Goal: Task Accomplishment & Management: Manage account settings

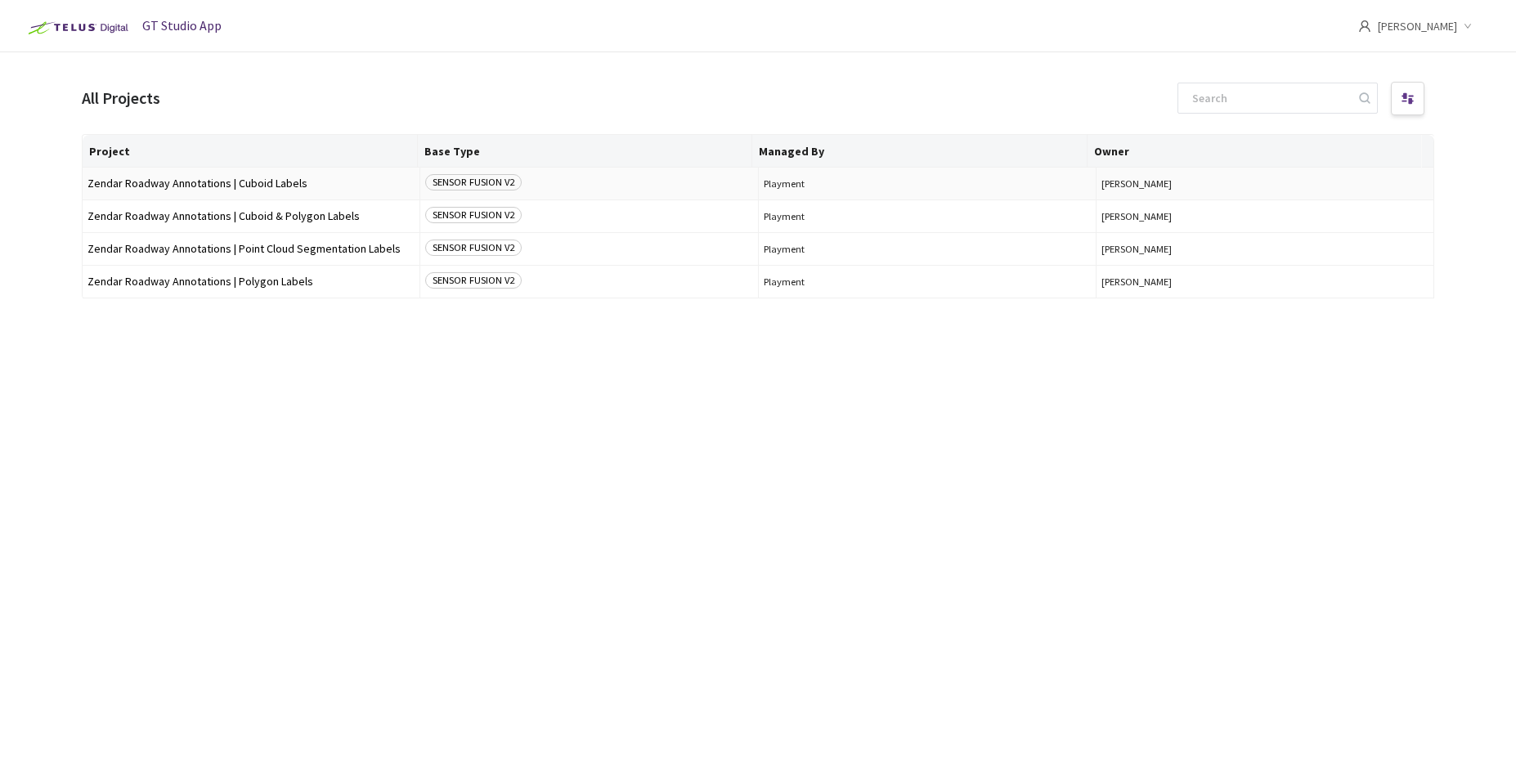
click at [238, 180] on span "Zendar Roadway Annotations | Cuboid Labels" at bounding box center [250, 183] width 327 height 12
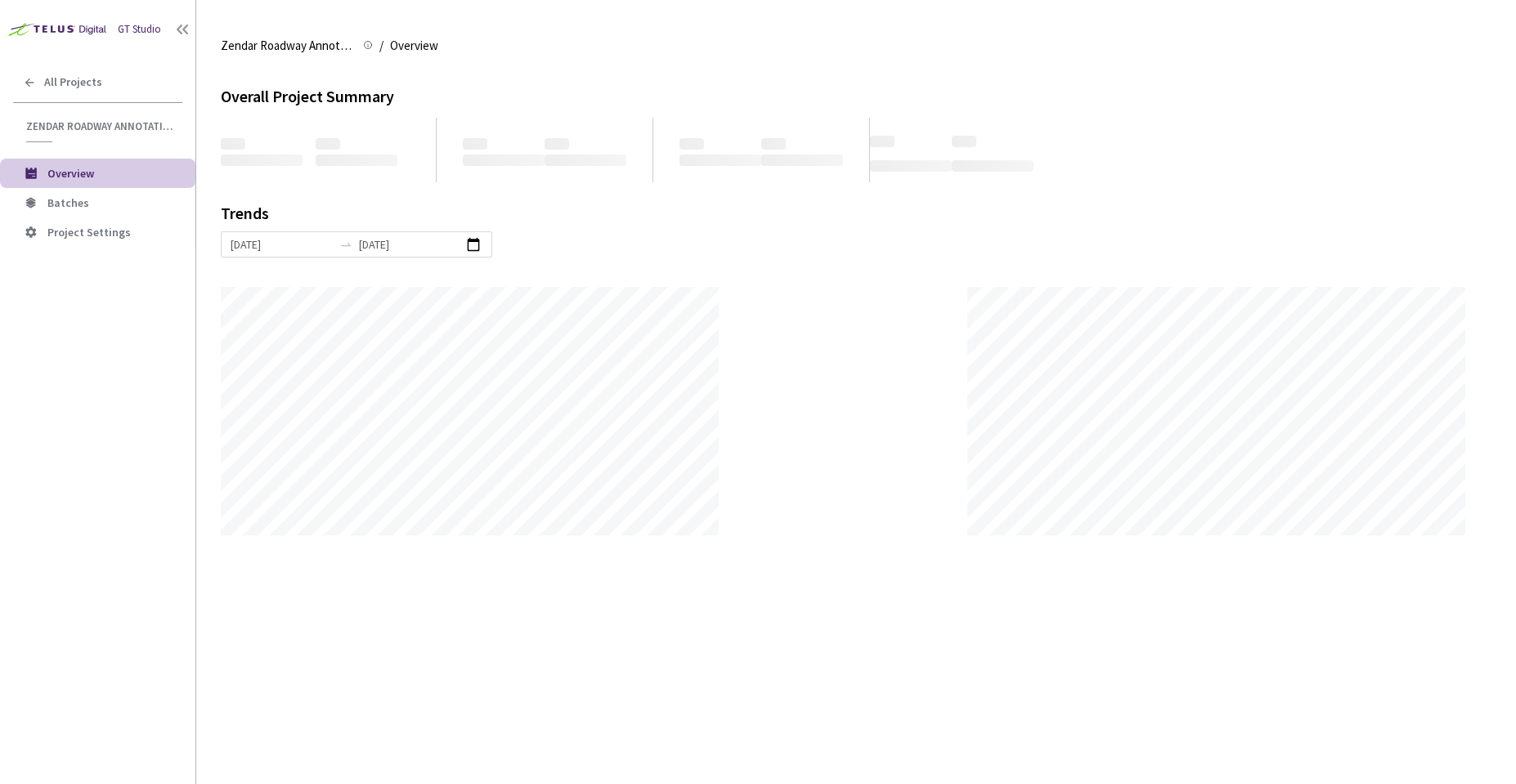
scroll to position [784, 1516]
click at [72, 203] on span "Batches" at bounding box center [68, 203] width 42 height 15
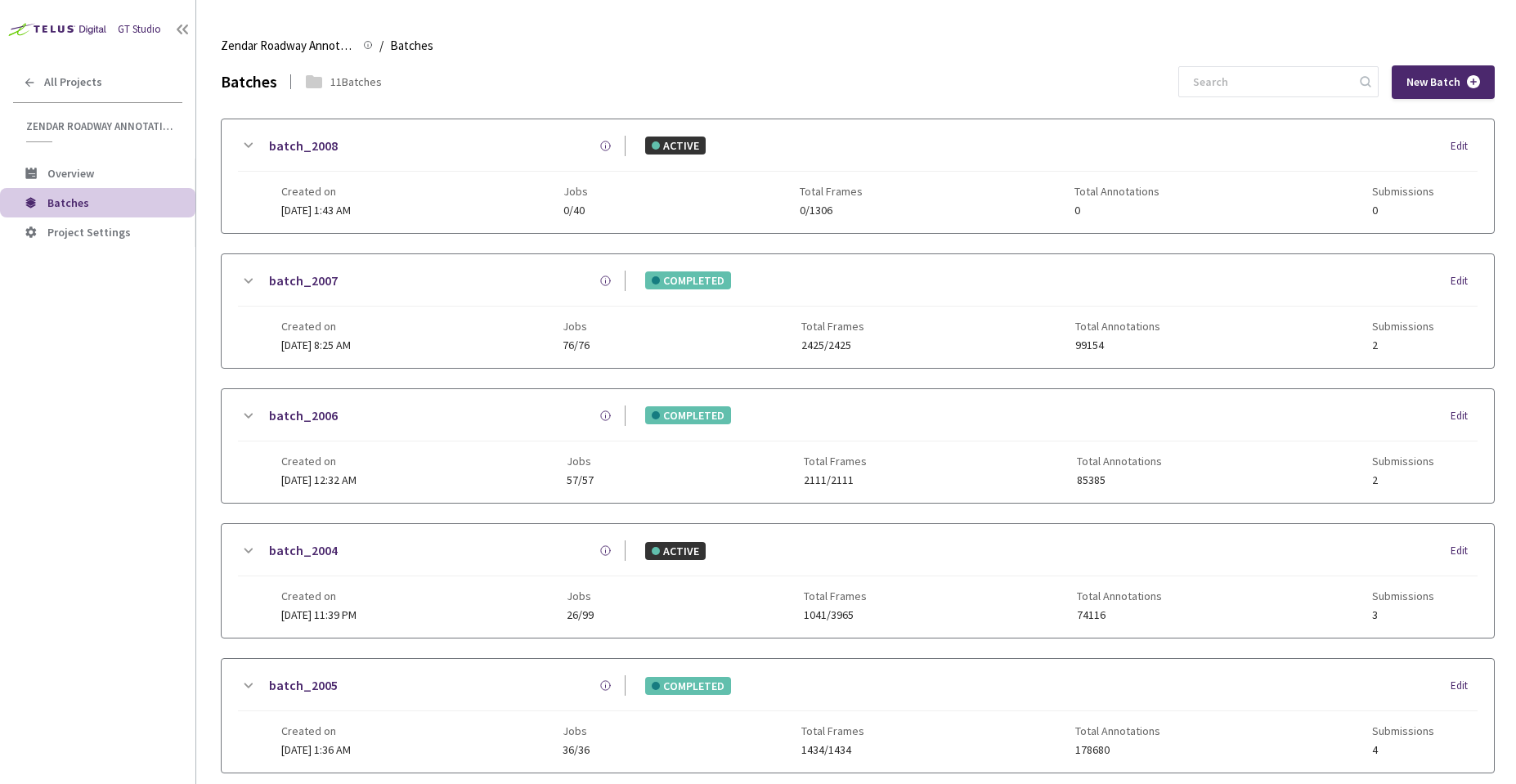
click at [508, 460] on div "Created on 02 Aug, 2025 at 12:32 AM Jobs 57/57 Total Frames 2111/2111 Total Ann…" at bounding box center [858, 464] width 1153 height 45
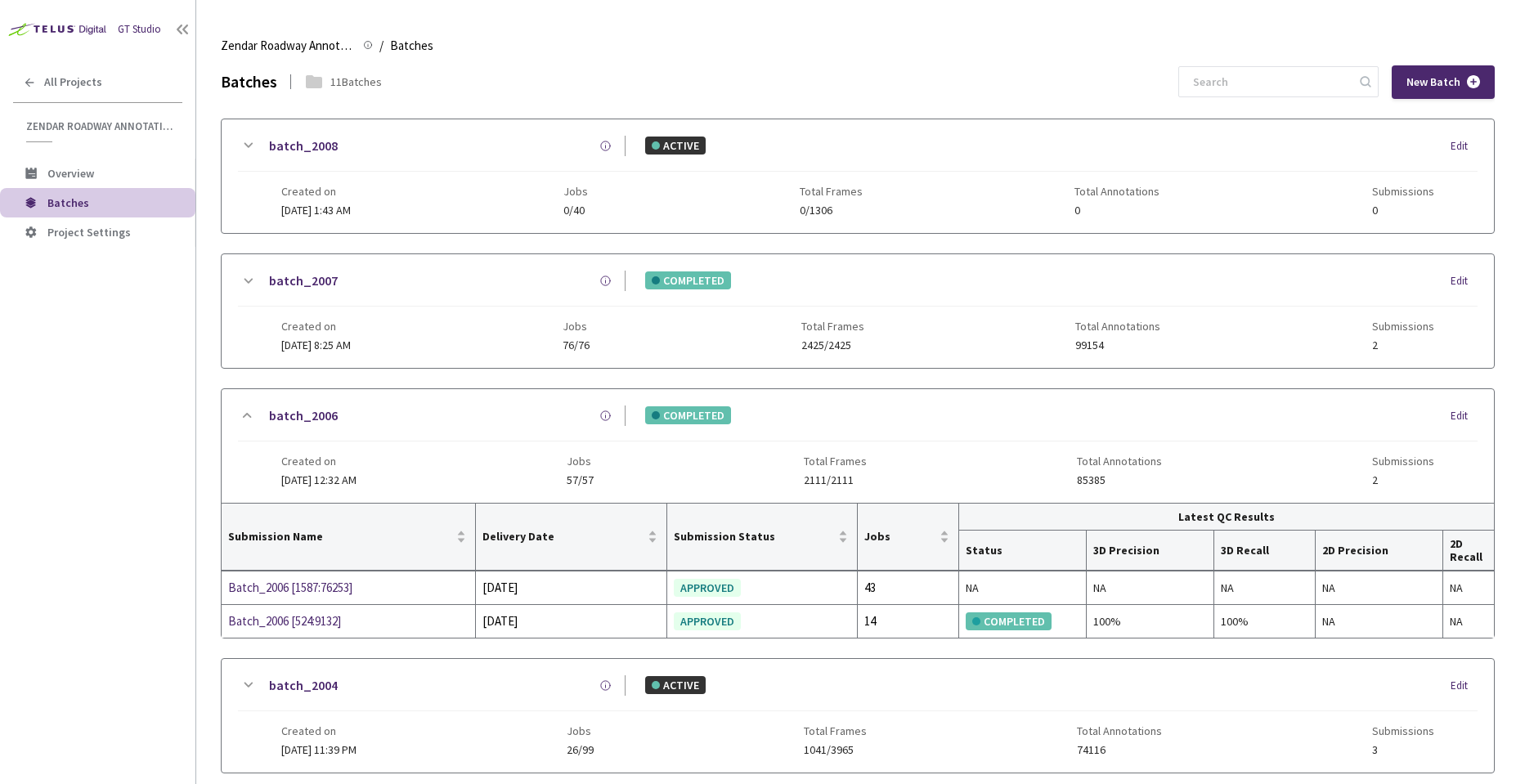
click at [494, 442] on div "Created on 02 Aug, 2025 at 12:32 AM Jobs 57/57 Total Frames 2111/2111 Total Ann…" at bounding box center [858, 464] width 1153 height 45
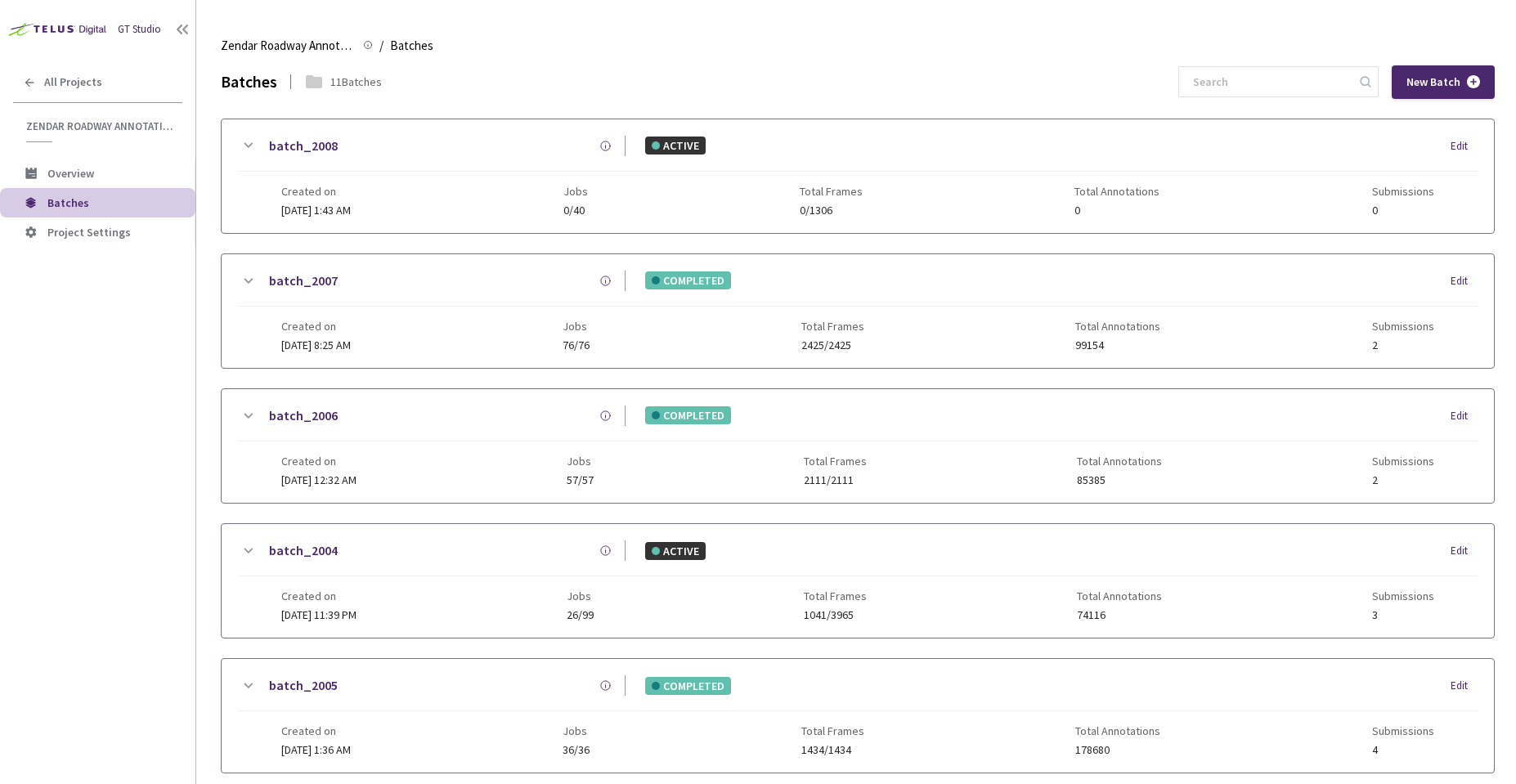
click at [465, 347] on div "Created on 05 Aug, 2025 at 8:25 AM Jobs 76/76 Total Frames 2425/2425 Total Anno…" at bounding box center [858, 329] width 1153 height 45
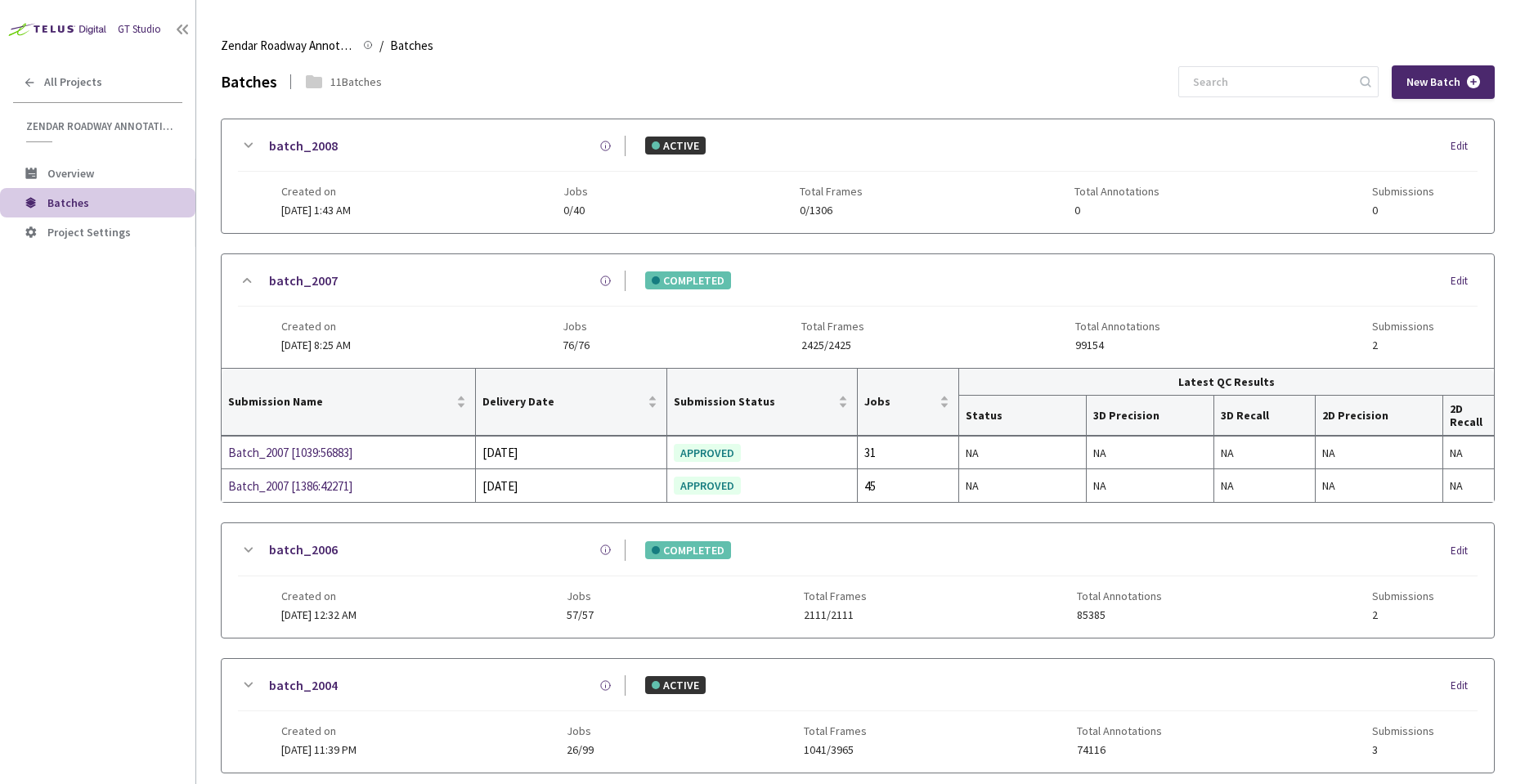
click at [465, 347] on div "Created on 05 Aug, 2025 at 8:25 AM Jobs 76/76 Total Frames 2425/2425 Total Anno…" at bounding box center [858, 329] width 1153 height 45
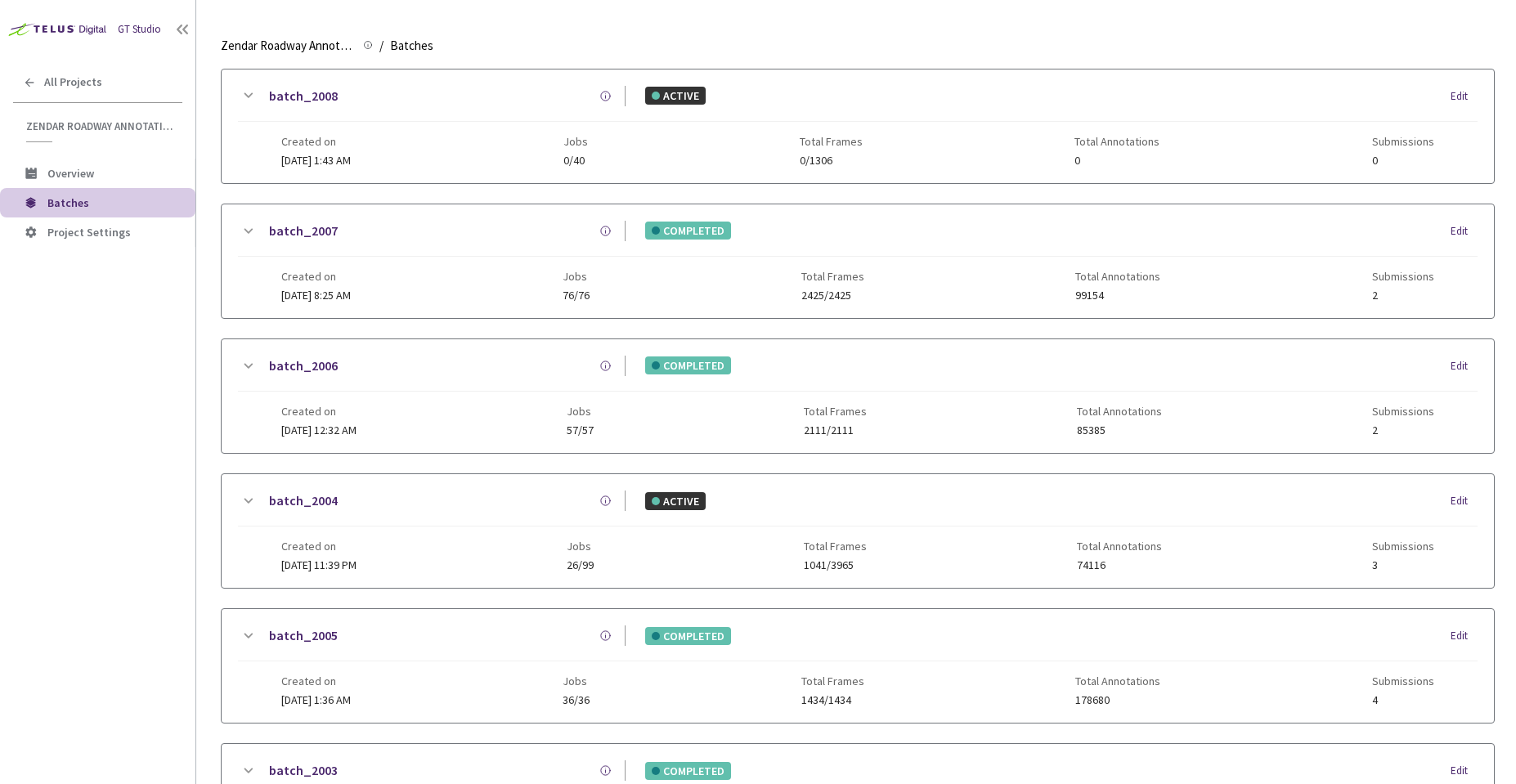
scroll to position [131, 0]
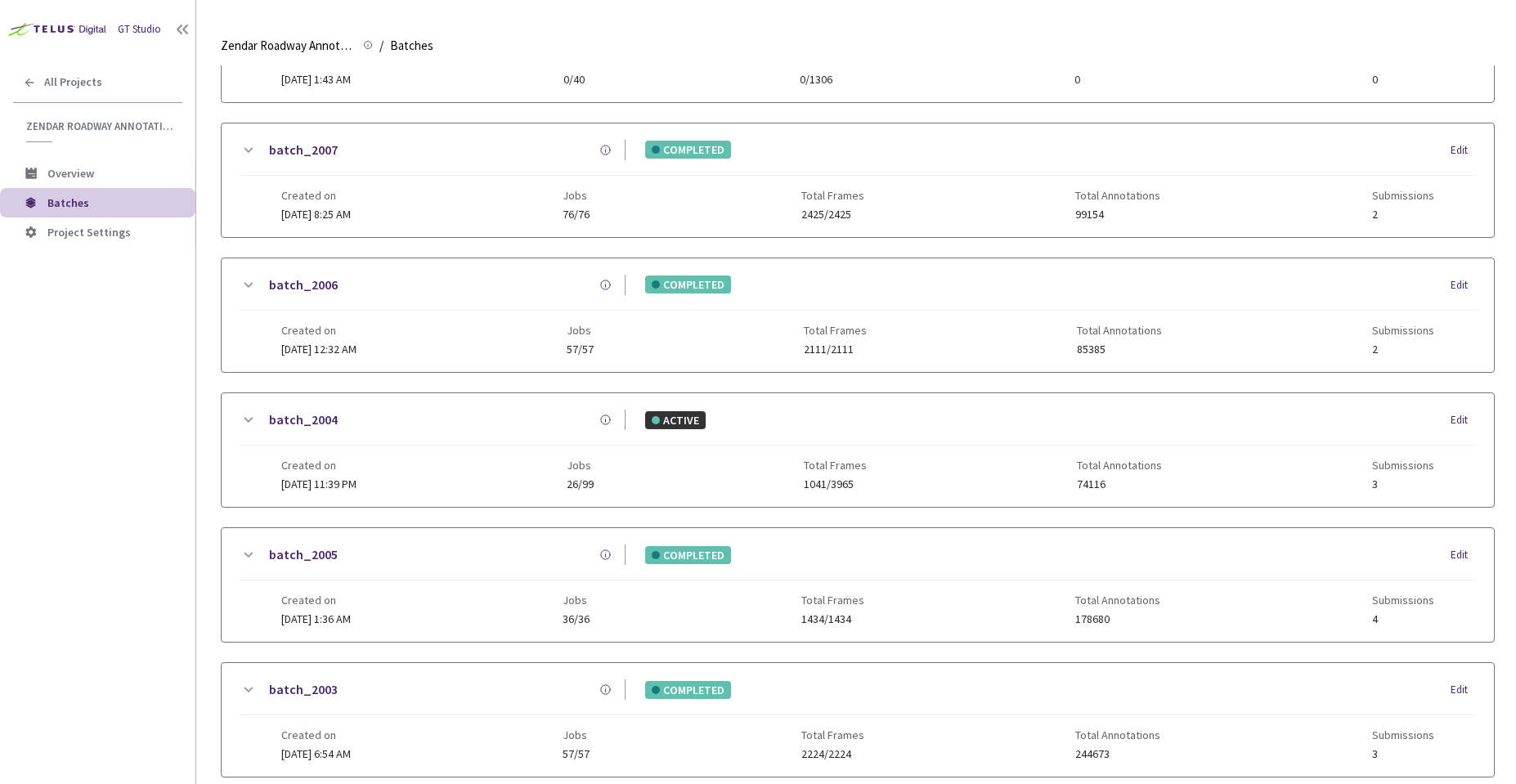
click at [443, 435] on div "batch_2004 ACTIVE Edit" at bounding box center [858, 427] width 1239 height 36
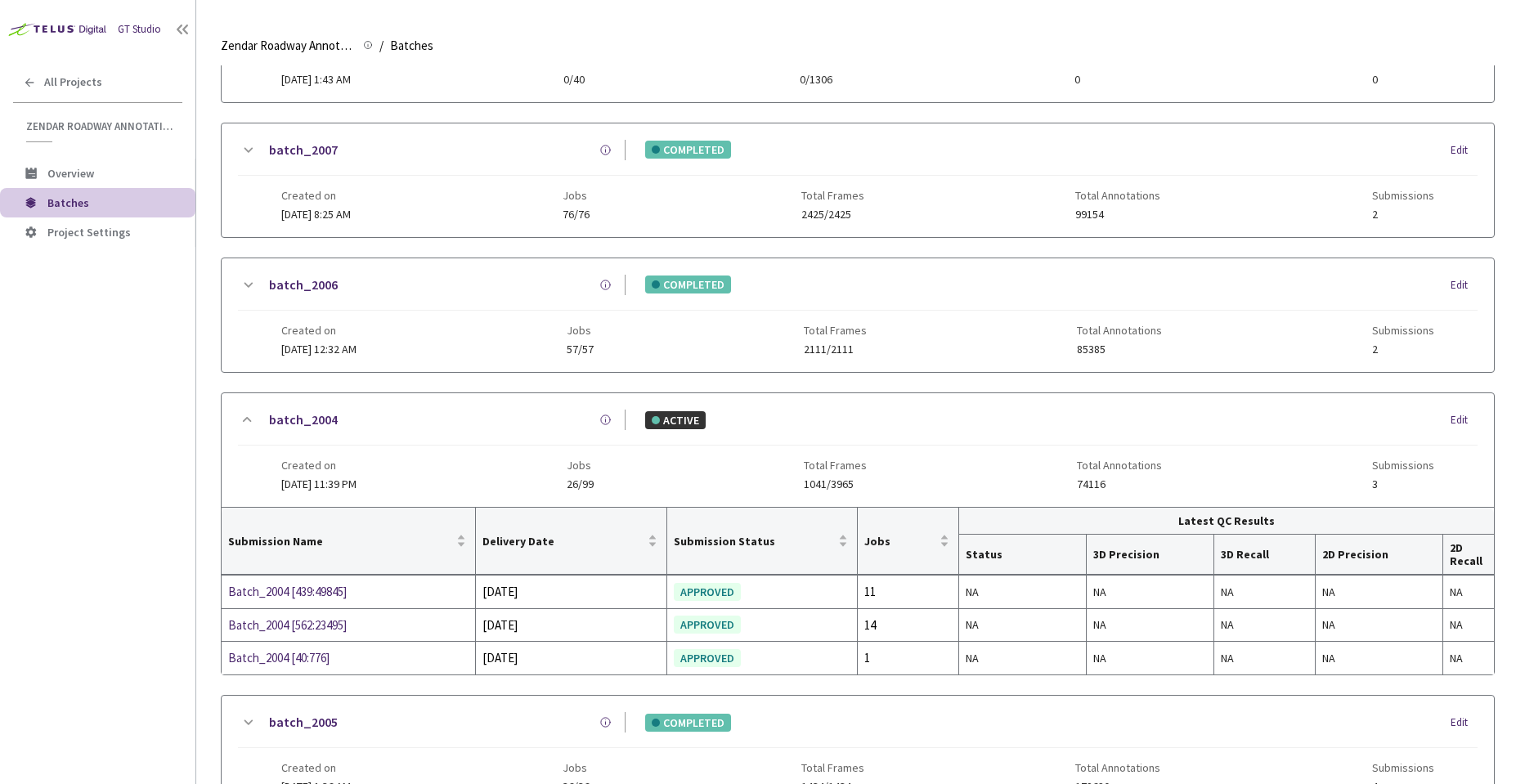
click at [443, 434] on div "batch_2004 ACTIVE Edit" at bounding box center [858, 427] width 1239 height 36
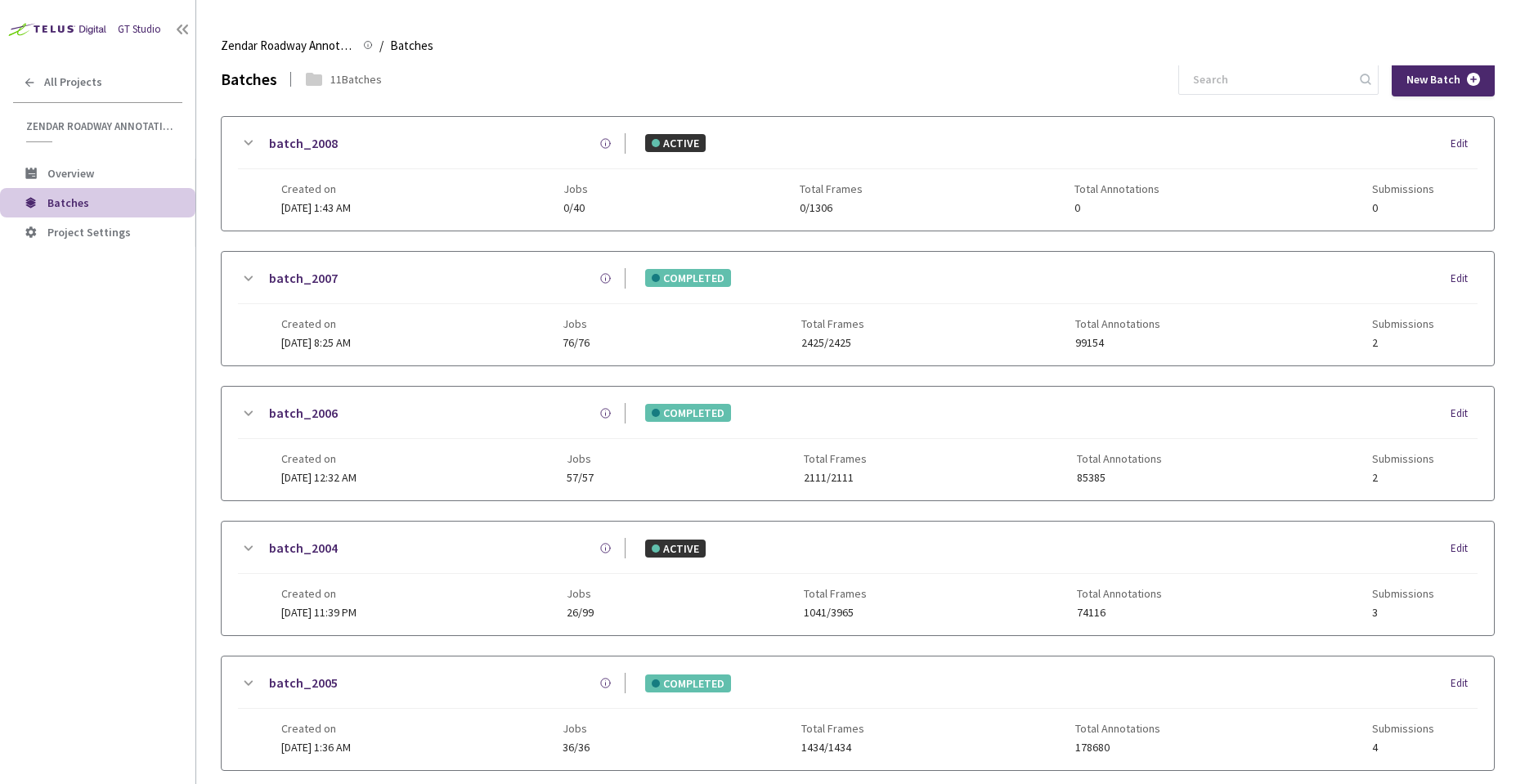
scroll to position [0, 0]
click at [449, 173] on div "Created on 29 Aug, 2025 at 1:43 AM Jobs 0/40 Total Frames 0/1306 Total Annotati…" at bounding box center [858, 194] width 1153 height 45
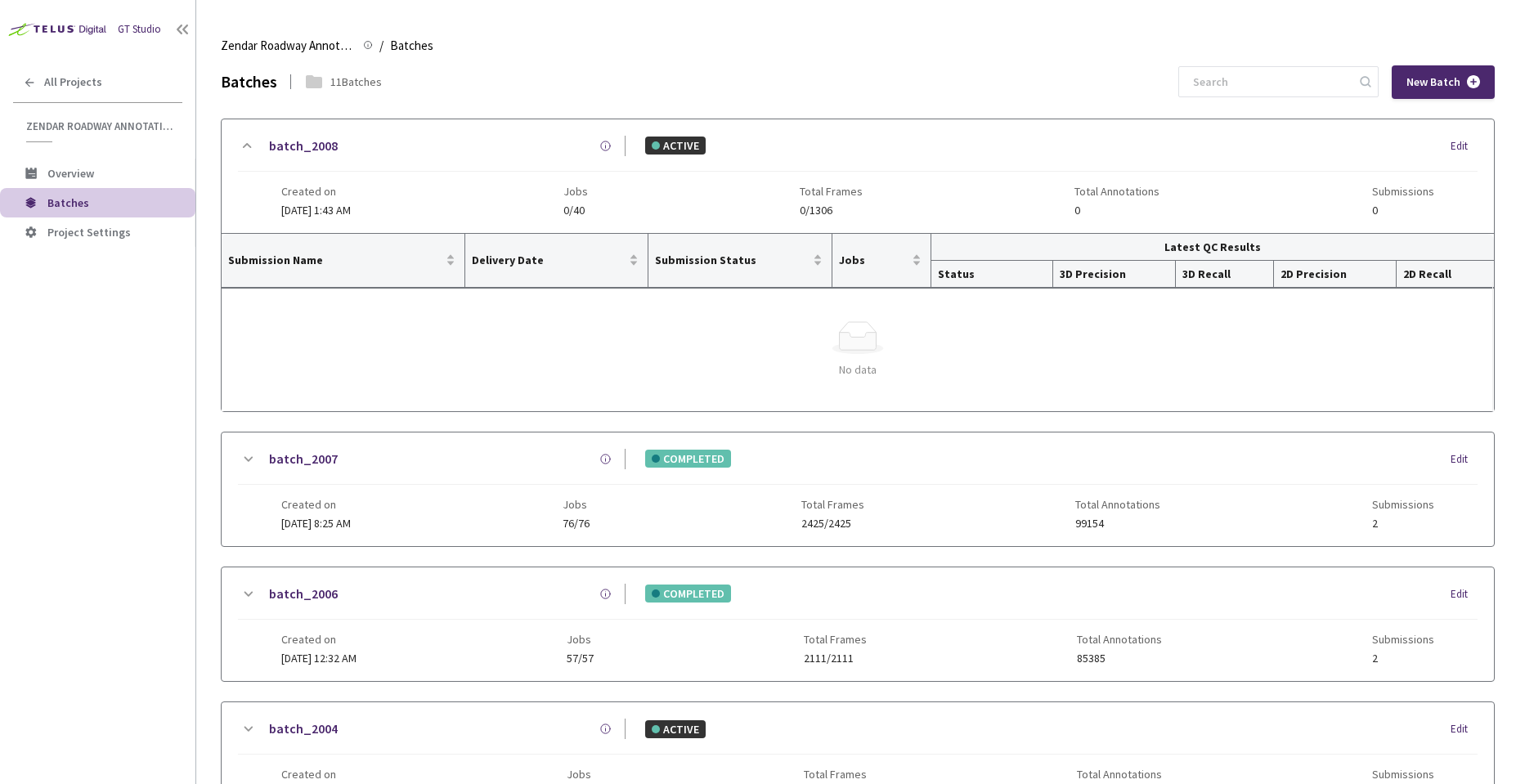
click at [449, 173] on div "Created on 29 Aug, 2025 at 1:43 AM Jobs 0/40 Total Frames 0/1306 Total Annotati…" at bounding box center [858, 194] width 1153 height 45
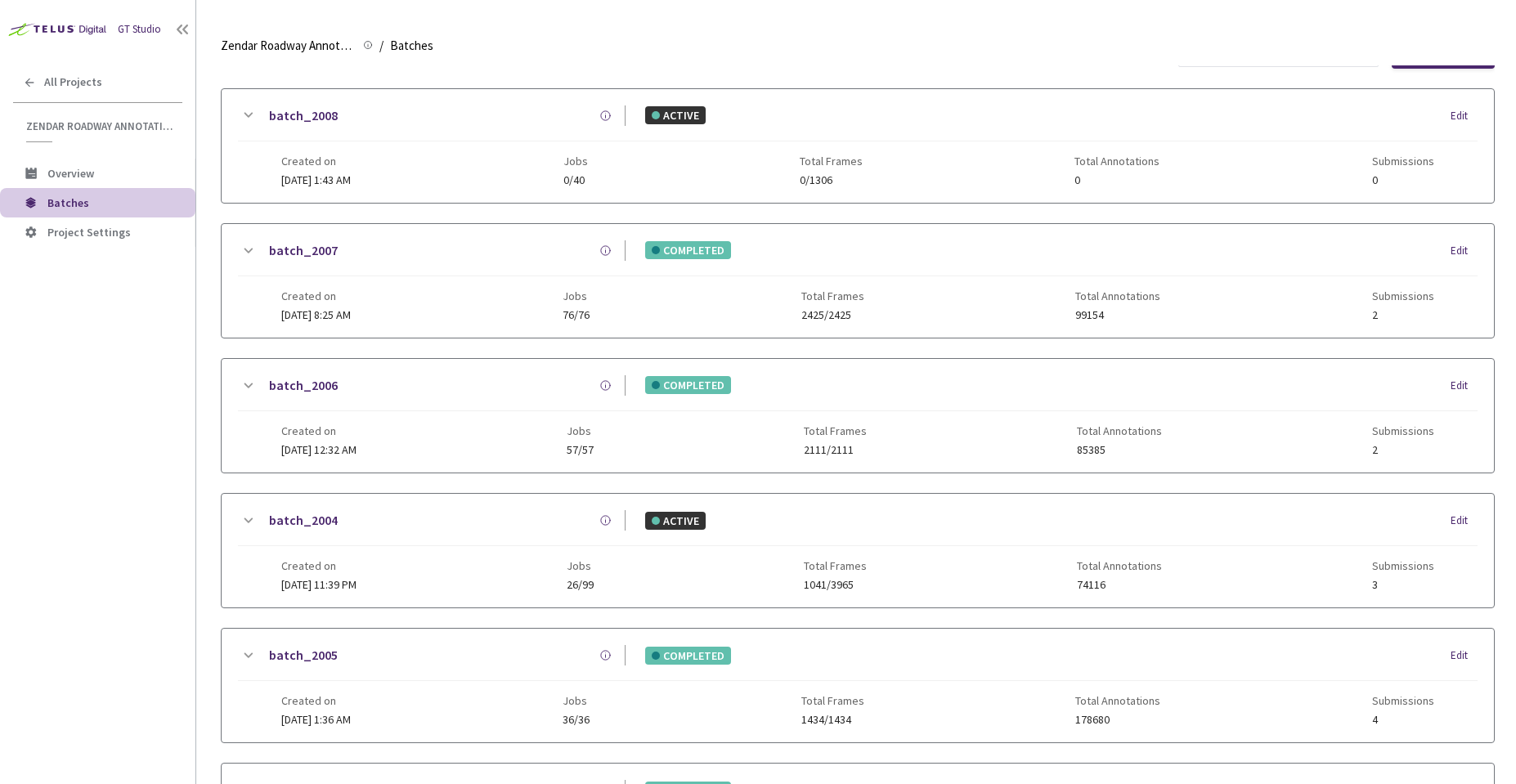
scroll to position [59, 0]
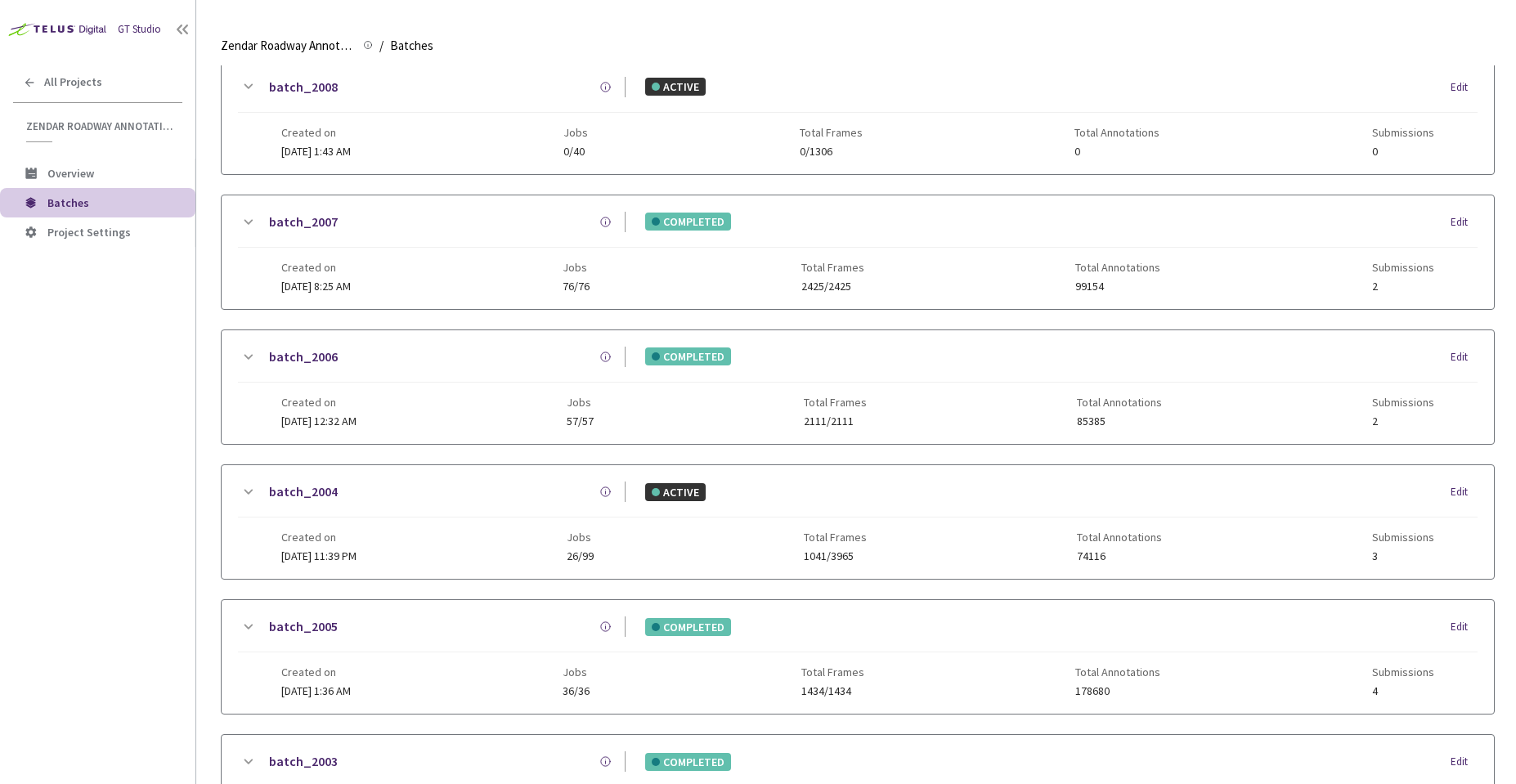
click at [704, 502] on div "batch_2004 ACTIVE Edit" at bounding box center [858, 499] width 1239 height 36
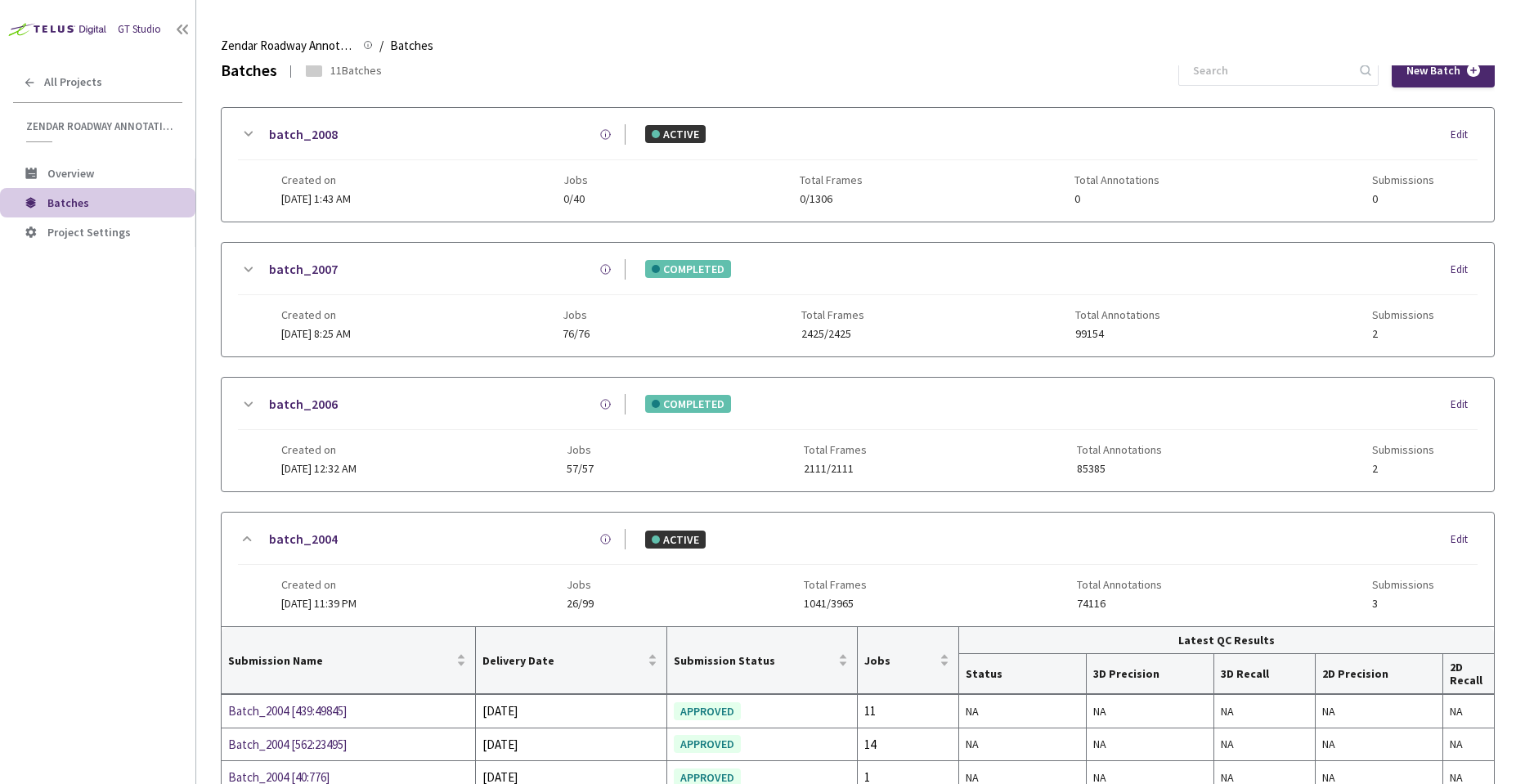
scroll to position [0, 0]
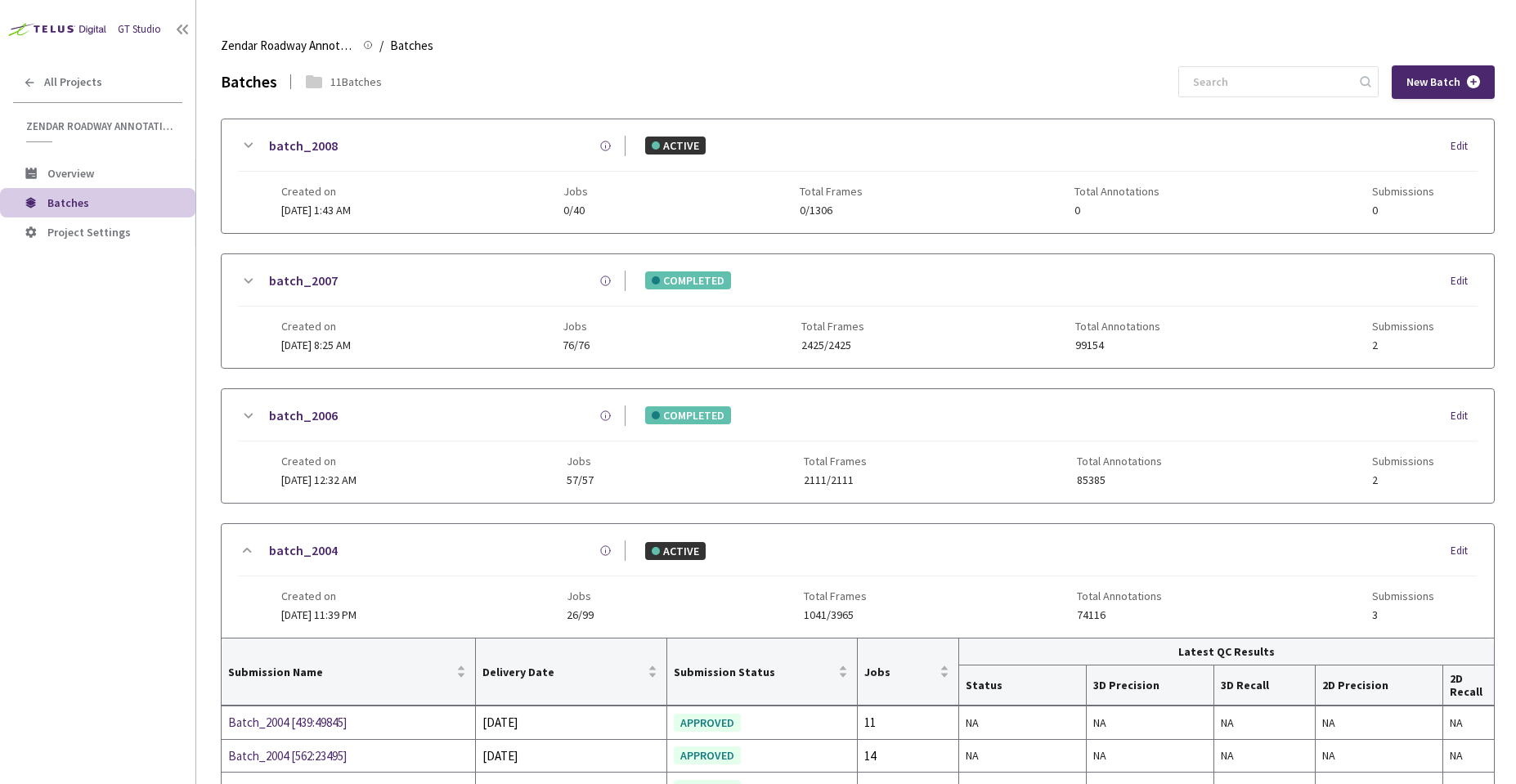
click at [475, 297] on div "batch_2007 COMPLETED Edit" at bounding box center [858, 289] width 1239 height 36
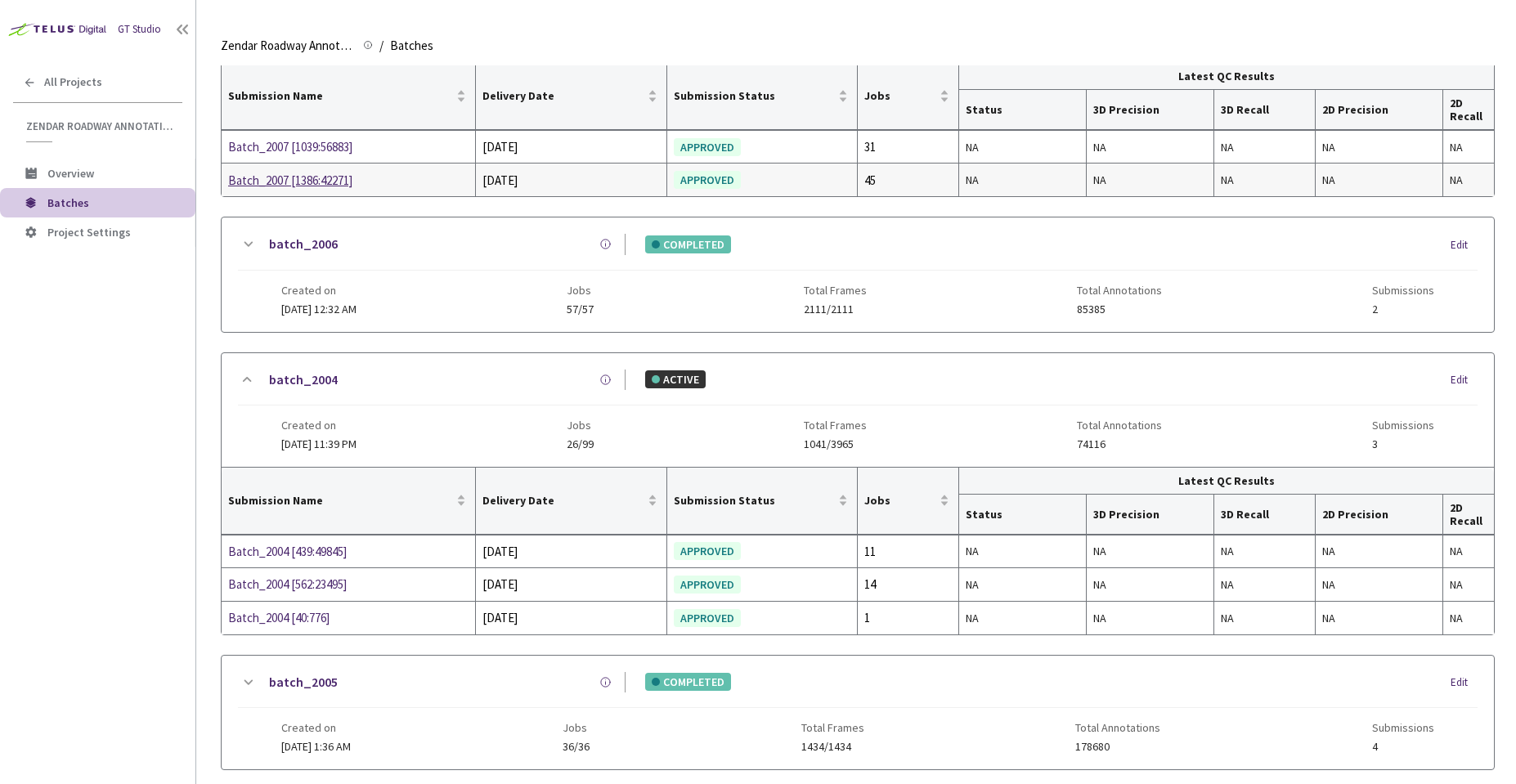
scroll to position [353, 0]
